Goal: Task Accomplishment & Management: Manage account settings

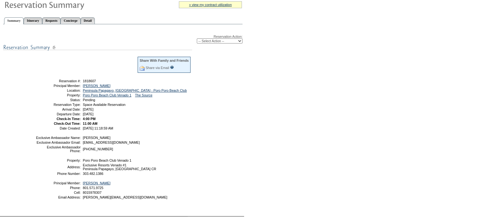
scroll to position [63, 0]
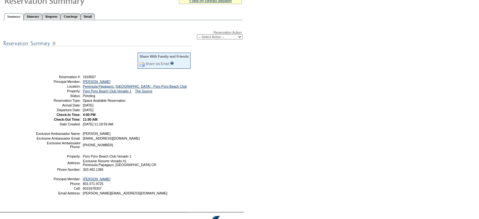
click at [238, 36] on select "-- Select Action -- Modify Reservation Dates Modify Reservation Cost Modify Occ…" at bounding box center [220, 36] width 46 height 5
select select "ChangeOccupancy"
click at [197, 34] on select "-- Select Action -- Modify Reservation Dates Modify Reservation Cost Modify Occ…" at bounding box center [220, 36] width 46 height 5
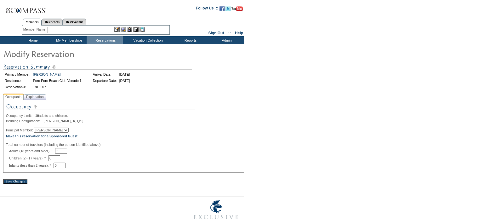
click at [25, 137] on b "Make this reservation for a Sponsored Guest" at bounding box center [41, 136] width 71 height 4
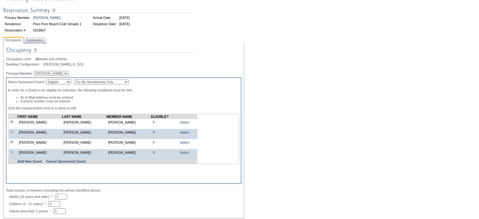
scroll to position [63, 0]
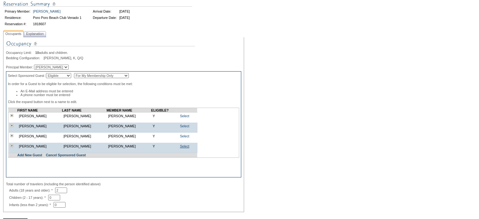
click at [184, 148] on link "Select" at bounding box center [184, 146] width 9 height 4
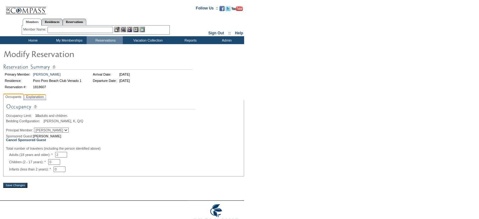
click at [38, 96] on span "Explanation" at bounding box center [35, 97] width 20 height 7
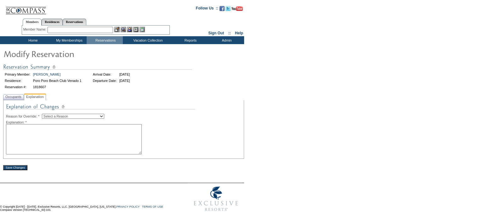
click at [104, 117] on select "Select a Reason Creating Continuous Stay Days Rebooked After Cancellation Editi…" at bounding box center [73, 116] width 62 height 5
select select "1045"
click at [47, 114] on select "Select a Reason Creating Continuous Stay Days Rebooked After Cancellation Editi…" at bounding box center [73, 116] width 62 height 5
click at [24, 134] on textarea at bounding box center [74, 139] width 136 height 30
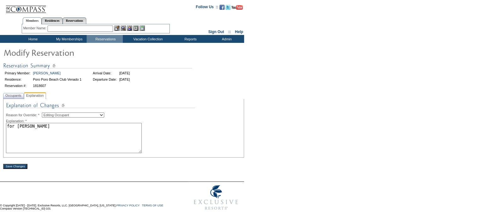
scroll to position [2, 0]
type textarea "for Charlie- JK"
click at [17, 165] on input "Save Changes" at bounding box center [15, 166] width 24 height 5
